Goal: Information Seeking & Learning: Learn about a topic

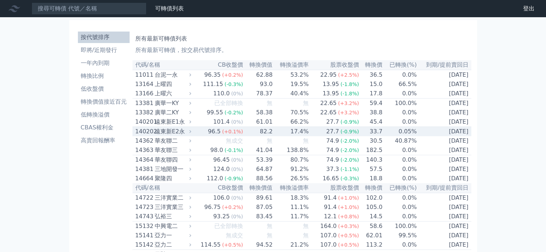
scroll to position [3955, 0]
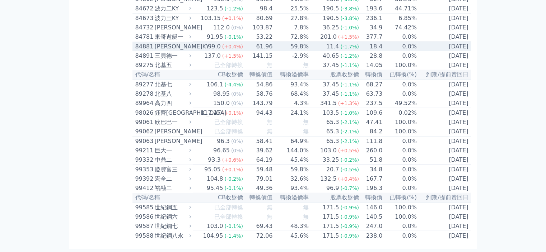
scroll to position [4465, 0]
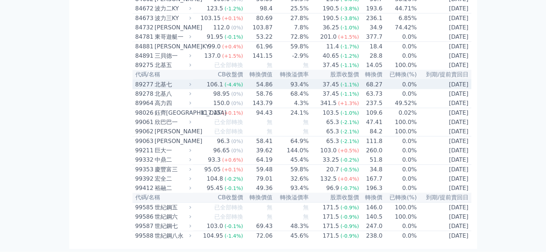
click at [176, 80] on div "北基七" at bounding box center [172, 84] width 35 height 9
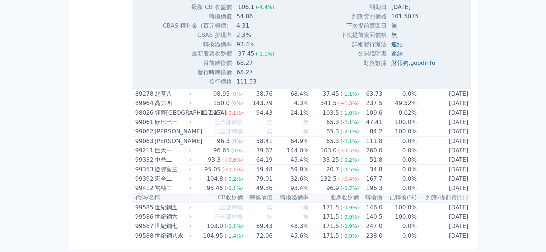
scroll to position [4680, 0]
click at [239, 97] on span "(0%)" at bounding box center [237, 94] width 12 height 6
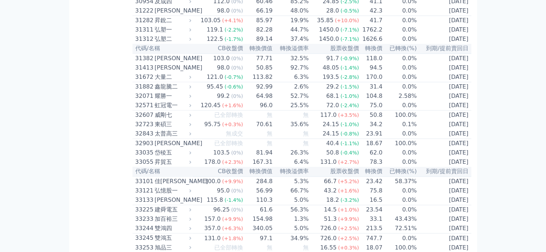
scroll to position [0, 0]
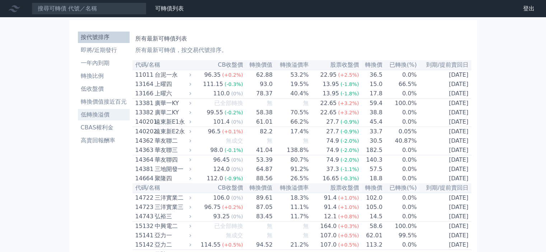
click at [100, 115] on li "低轉換溢價" at bounding box center [104, 115] width 52 height 9
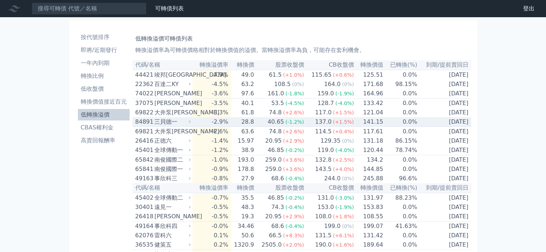
click at [168, 126] on div "三貝德一" at bounding box center [171, 122] width 35 height 9
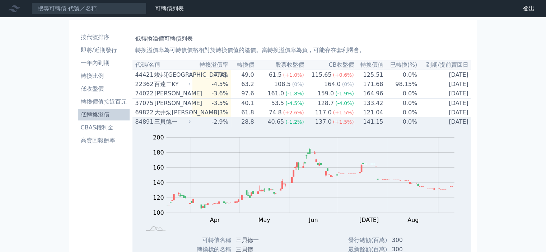
scroll to position [72, 0]
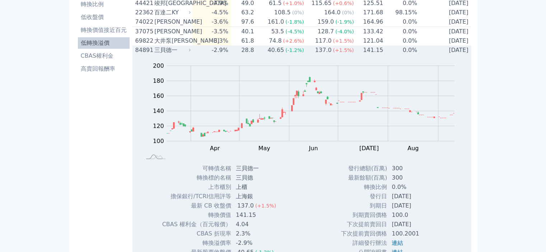
click at [166, 60] on div "Zoom Out 100 60 80 100 120 140 160 180 200 220 L Mar Apr May Jun [DATE] Aug Sep…" at bounding box center [302, 109] width 339 height 109
click at [166, 55] on div "三貝德一" at bounding box center [171, 50] width 35 height 9
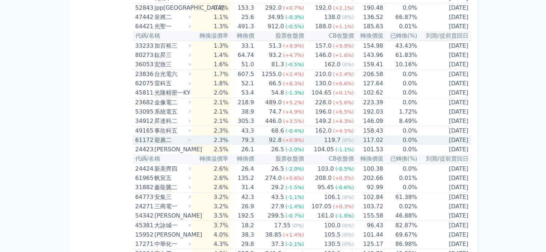
scroll to position [323, 0]
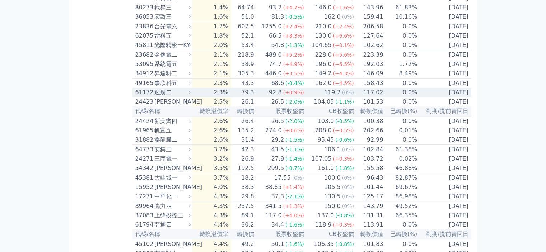
click at [330, 97] on div "119.7" at bounding box center [332, 92] width 19 height 9
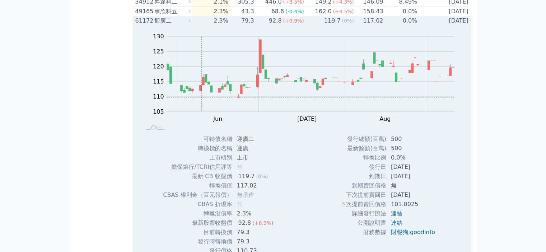
scroll to position [395, 0]
click at [158, 25] on div "迎廣二" at bounding box center [171, 21] width 35 height 9
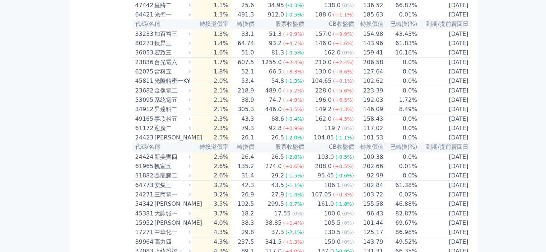
scroll to position [323, 0]
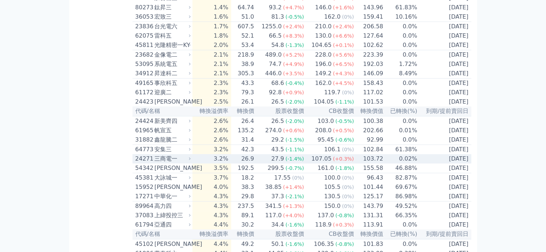
click at [323, 163] on div "107.05" at bounding box center [321, 159] width 23 height 9
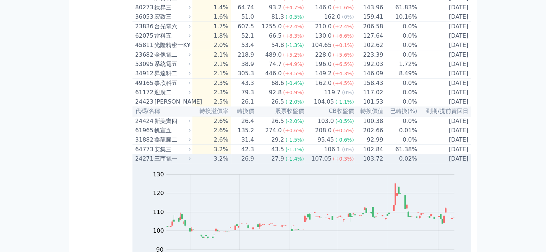
scroll to position [467, 0]
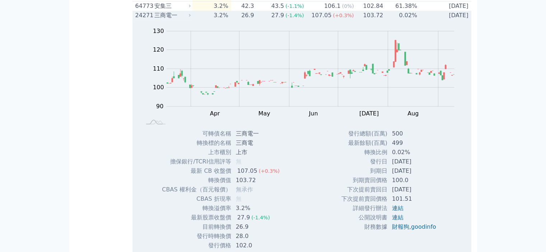
click at [151, 20] on div "24271" at bounding box center [144, 15] width 18 height 9
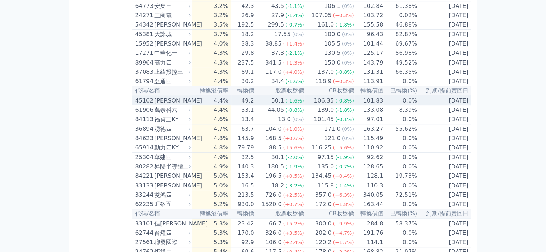
click at [168, 105] on div "[PERSON_NAME]" at bounding box center [171, 101] width 35 height 9
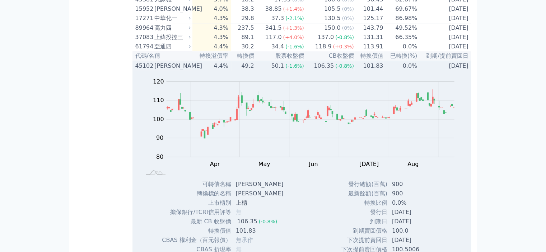
scroll to position [575, 0]
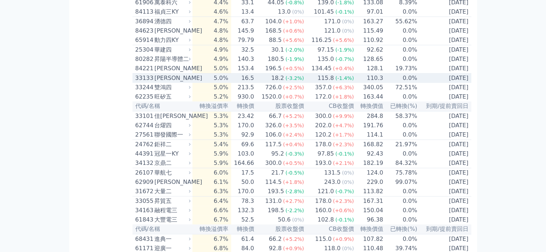
click at [167, 83] on div "[PERSON_NAME]" at bounding box center [171, 78] width 35 height 9
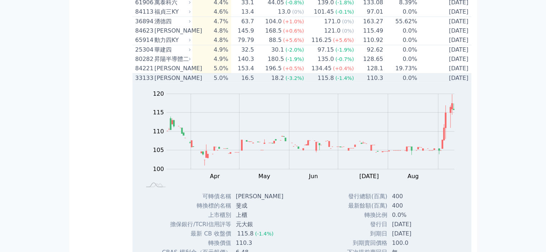
click at [184, 83] on div "[PERSON_NAME]" at bounding box center [171, 78] width 35 height 9
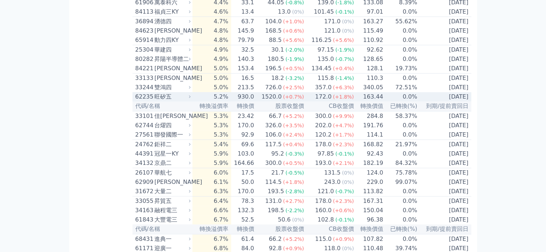
scroll to position [610, 0]
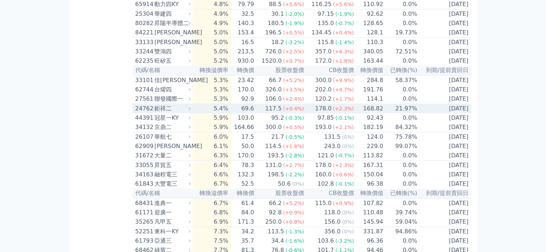
click at [182, 113] on div "鉅祥二" at bounding box center [171, 109] width 35 height 9
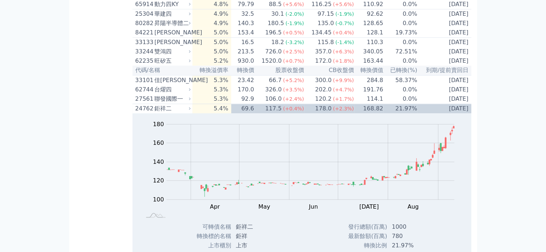
scroll to position [646, 0]
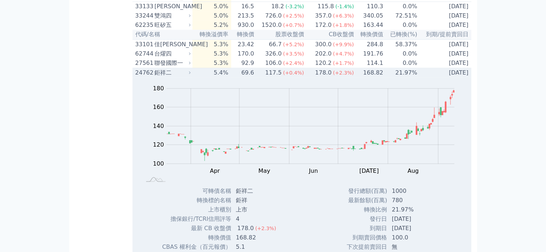
click at [148, 77] on div "24762" at bounding box center [144, 73] width 18 height 9
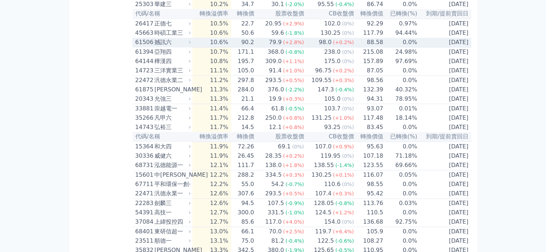
scroll to position [1041, 0]
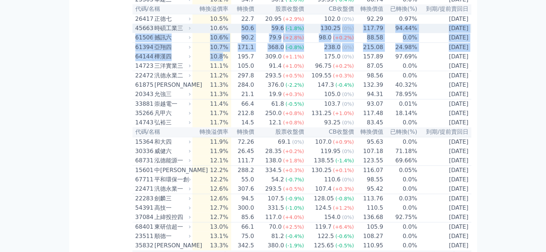
drag, startPoint x: 226, startPoint y: 129, endPoint x: 232, endPoint y: 101, distance: 28.3
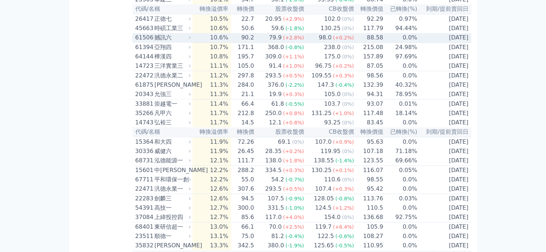
click at [230, 43] on td "10.6%" at bounding box center [211, 38] width 38 height 10
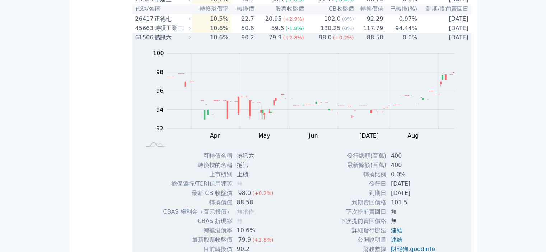
click at [188, 42] on div "撼訊六" at bounding box center [171, 37] width 35 height 9
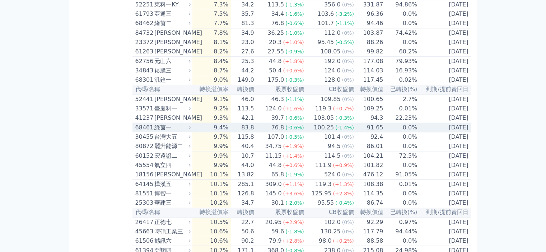
scroll to position [826, 0]
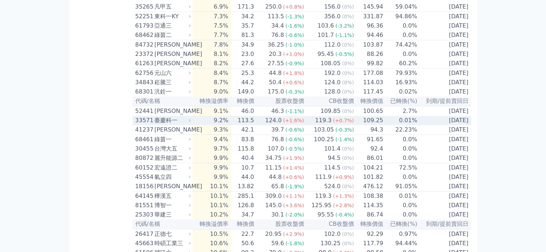
click at [182, 125] on div "臺慶科一" at bounding box center [171, 120] width 35 height 9
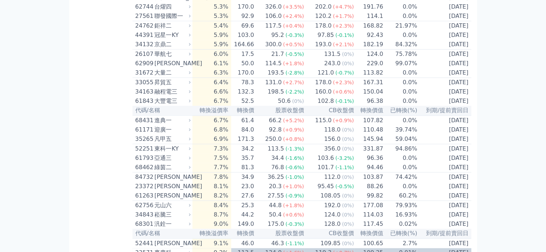
scroll to position [682, 0]
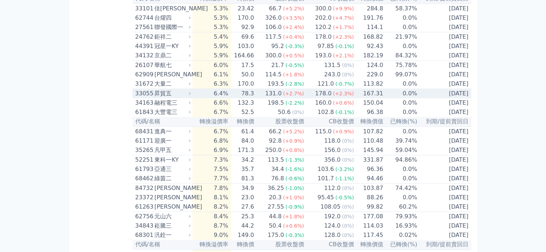
click at [241, 99] on td "78.3" at bounding box center [242, 94] width 23 height 10
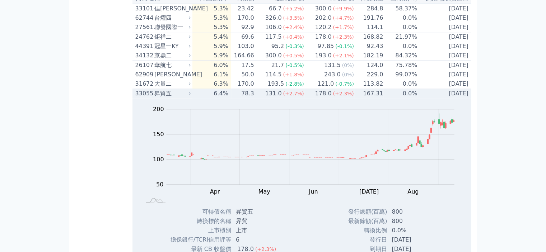
click at [154, 98] on div "33055 昇貿五" at bounding box center [161, 93] width 52 height 9
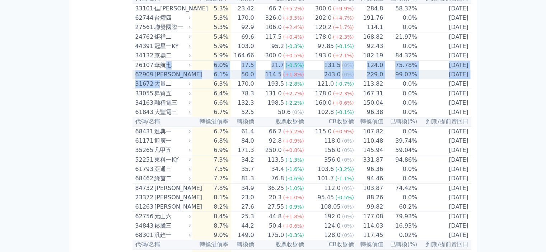
drag, startPoint x: 159, startPoint y: 137, endPoint x: 165, endPoint y: 118, distance: 19.8
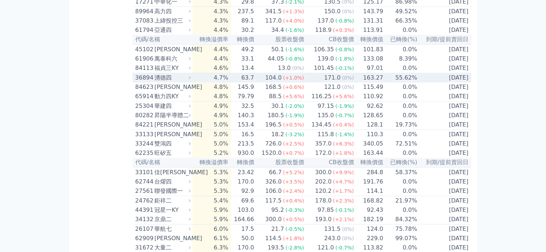
scroll to position [503, 0]
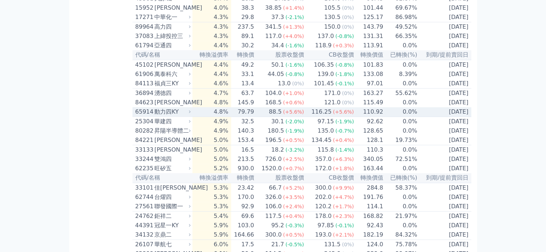
click at [214, 117] on td "4.8%" at bounding box center [211, 112] width 38 height 10
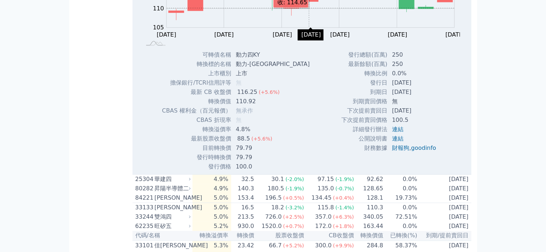
scroll to position [682, 0]
